Goal: Information Seeking & Learning: Learn about a topic

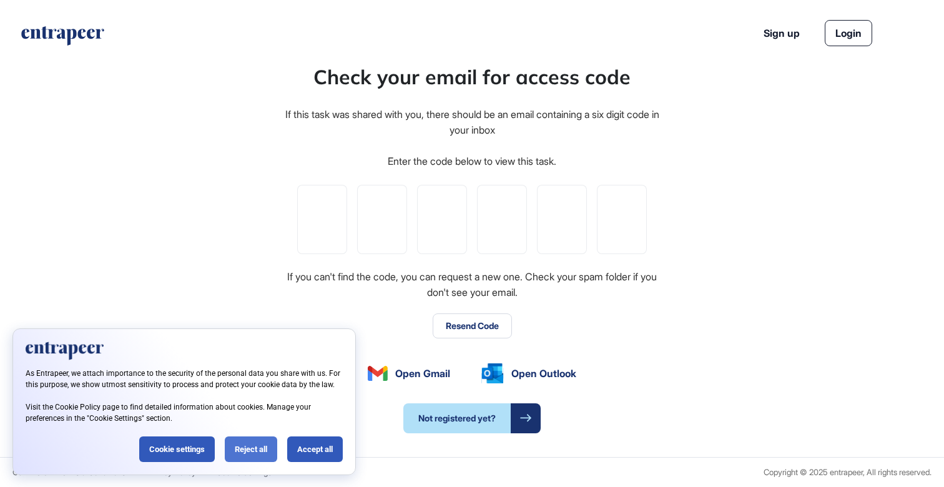
click at [260, 449] on div "Reject all" at bounding box center [251, 449] width 52 height 26
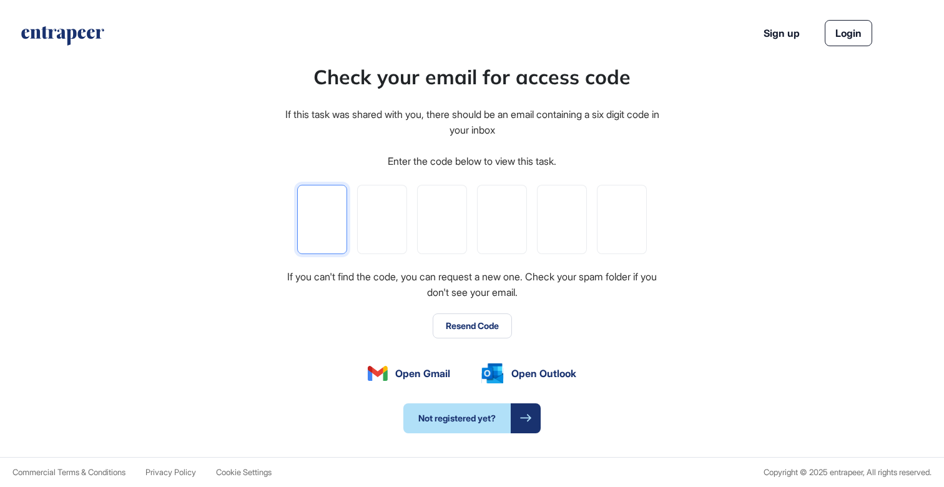
click at [323, 215] on input "tel" at bounding box center [322, 219] width 50 height 69
paste input "*"
type input "*"
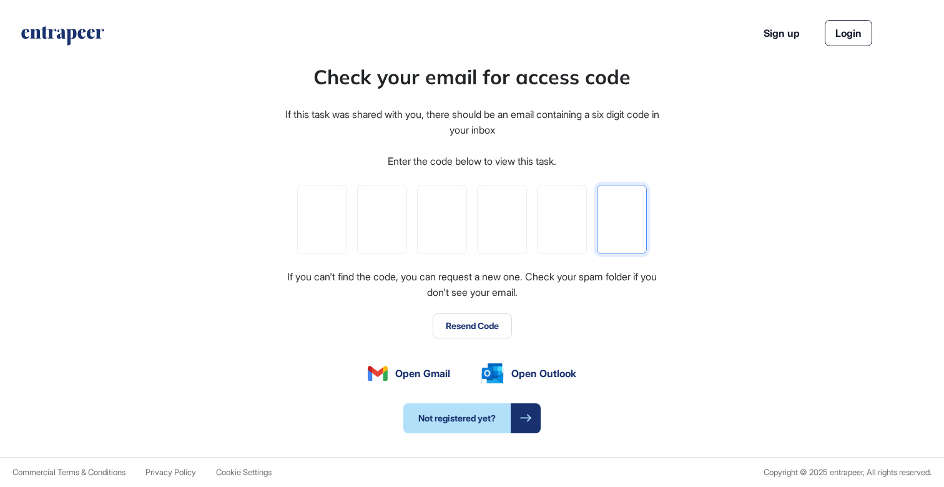
type input "*"
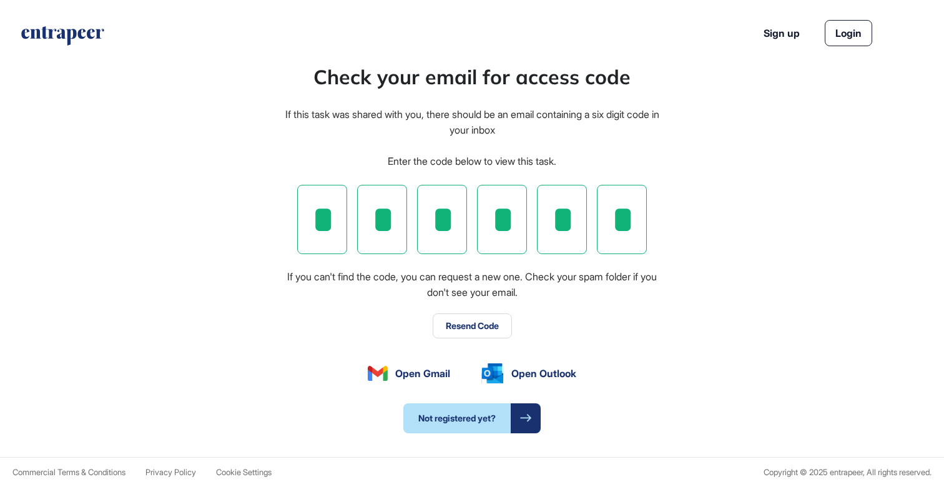
click at [479, 325] on button "Resend Code" at bounding box center [471, 325] width 79 height 25
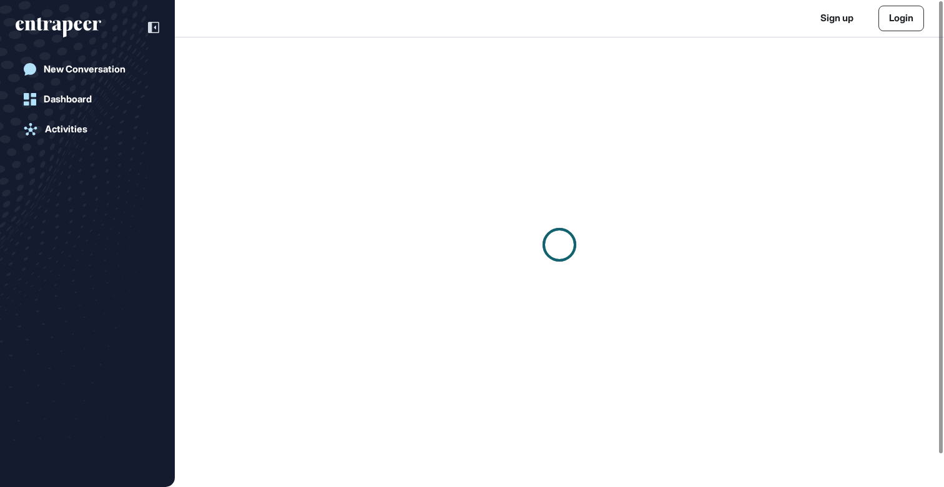
scroll to position [1, 1]
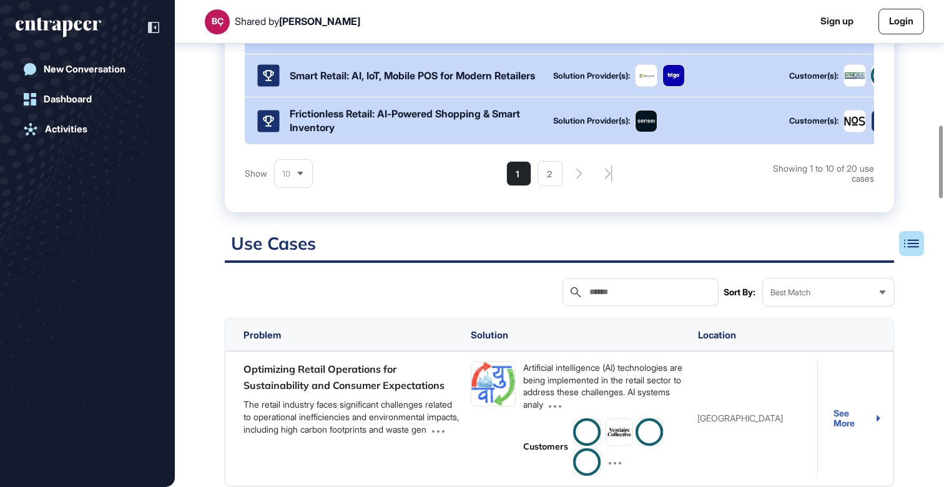
scroll to position [834, 0]
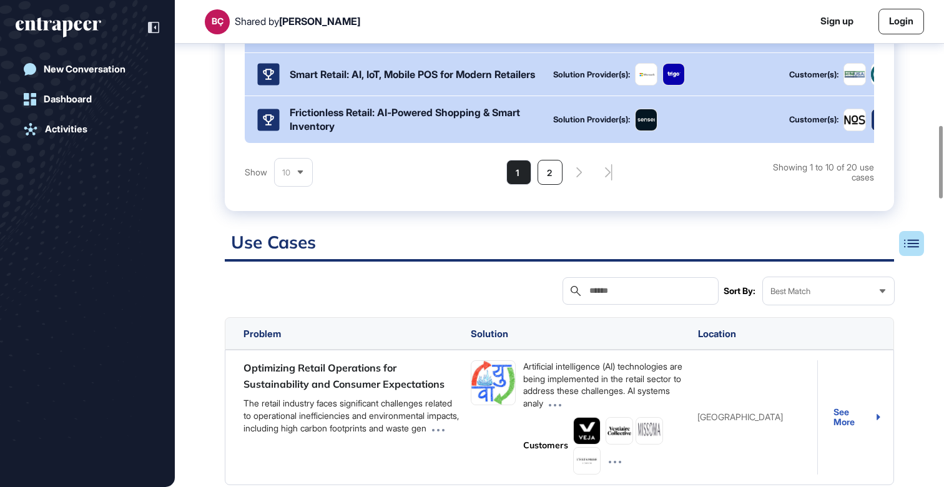
click at [545, 185] on li "2" at bounding box center [549, 172] width 25 height 25
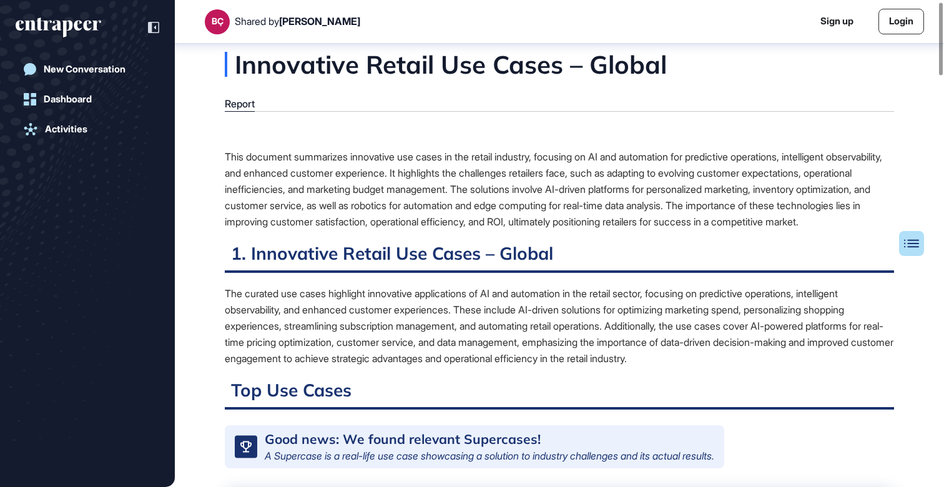
scroll to position [0, 0]
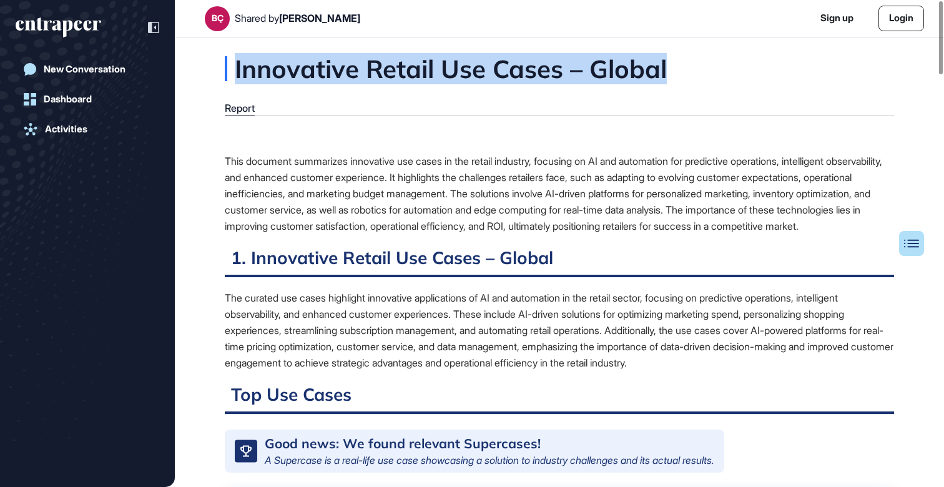
drag, startPoint x: 672, startPoint y: 69, endPoint x: 235, endPoint y: 68, distance: 436.2
click at [235, 68] on div "Innovative Retail Use Cases – Global" at bounding box center [508, 68] width 567 height 25
copy div "Innovative Retail Use Cases – Global"
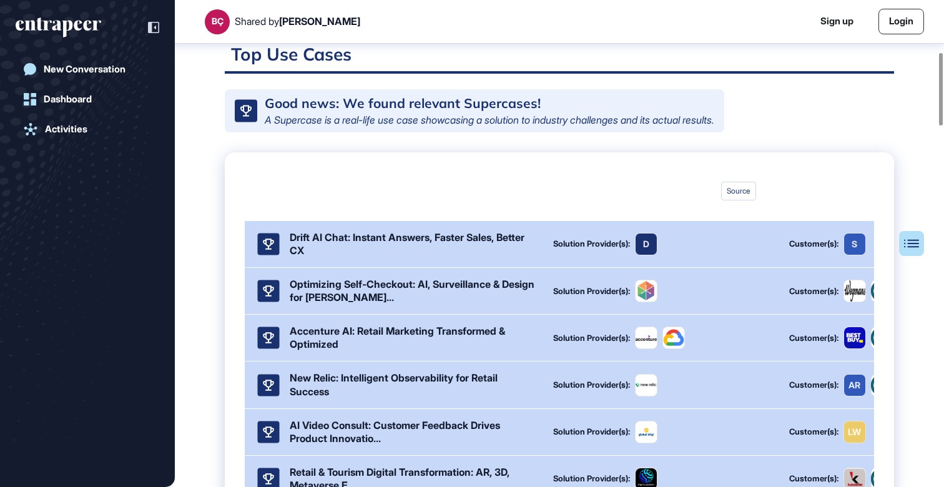
scroll to position [327, 0]
click at [81, 99] on div "Dashboard" at bounding box center [68, 99] width 48 height 11
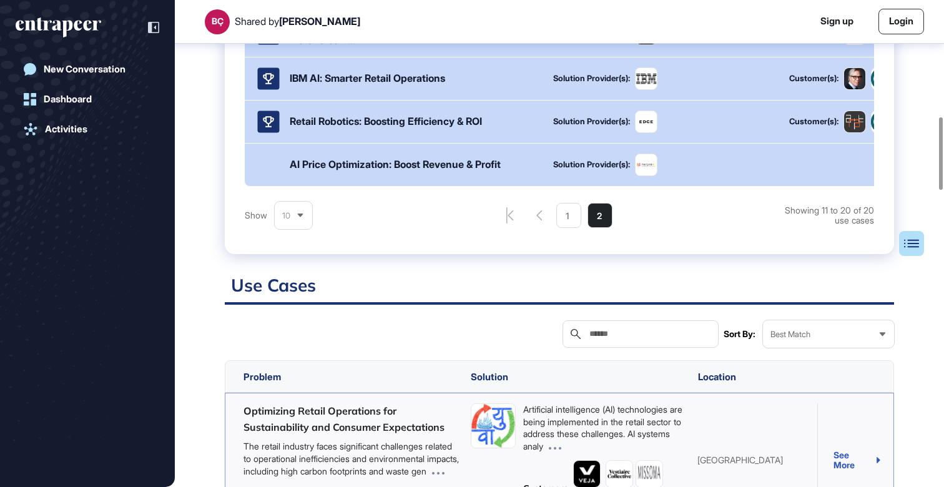
scroll to position [795, 0]
